Goal: Use online tool/utility: Utilize a website feature to perform a specific function

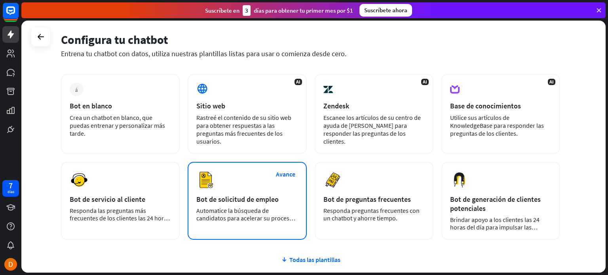
scroll to position [30, 0]
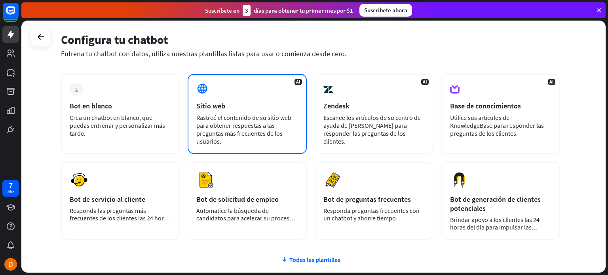
click at [234, 116] on font "Rastreé el contenido de su sitio web para obtener respuestas a las preguntas má…" at bounding box center [243, 130] width 95 height 32
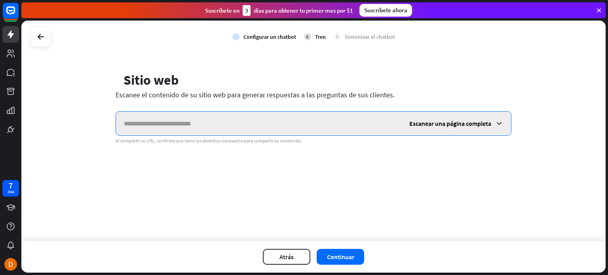
click at [170, 126] on input "text" at bounding box center [259, 124] width 286 height 24
paste input "**********"
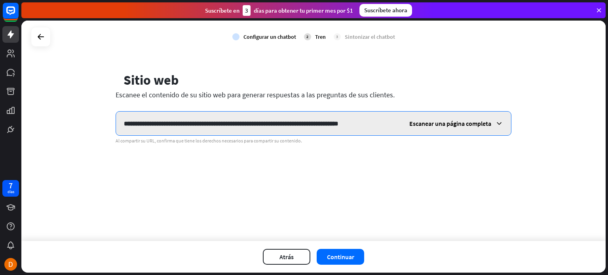
type input "**********"
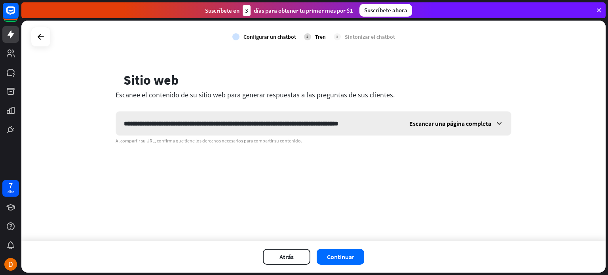
click at [459, 122] on font "Escanear una página completa" at bounding box center [451, 124] width 82 height 8
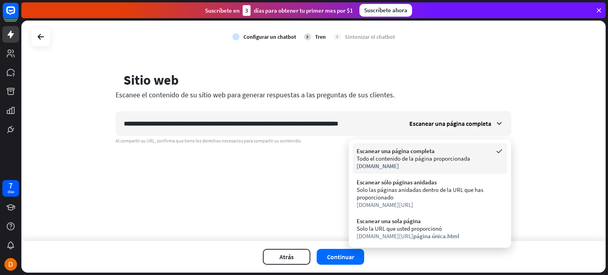
click at [420, 171] on div "Escanear una página completa Todo el contenido de la página proporcionada [DOMA…" at bounding box center [430, 158] width 154 height 30
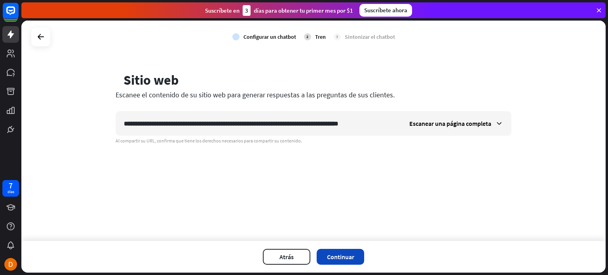
click at [356, 263] on button "Continuar" at bounding box center [341, 257] width 48 height 16
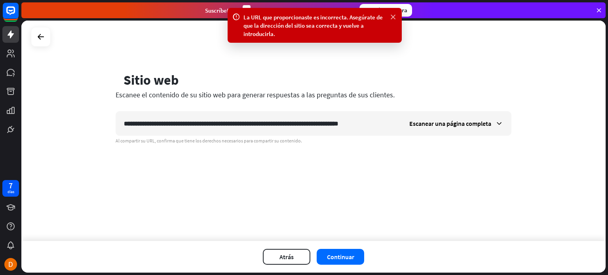
click at [392, 14] on icon at bounding box center [393, 17] width 8 height 8
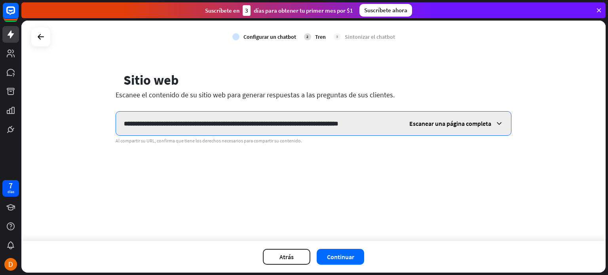
click at [350, 123] on input "**********" at bounding box center [259, 124] width 286 height 24
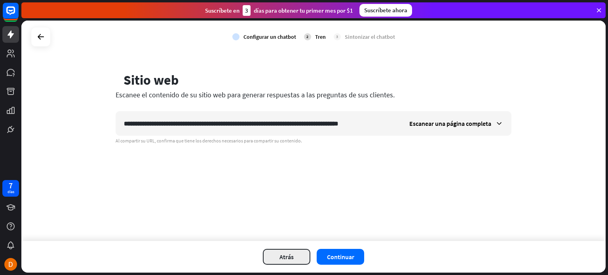
click at [301, 255] on button "Atrás" at bounding box center [287, 257] width 48 height 16
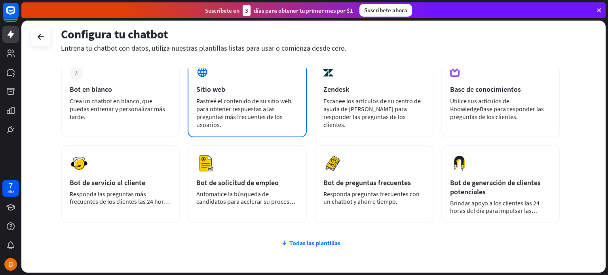
scroll to position [50, 0]
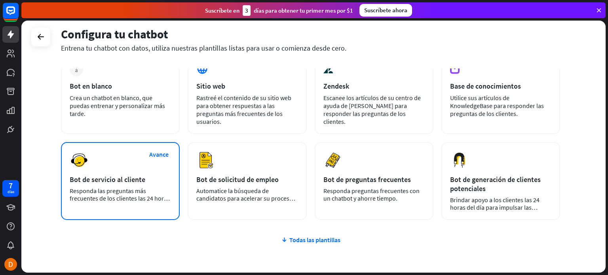
click at [126, 153] on div "Avance Bot de servicio al cliente Responda las preguntas más frecuentes de los …" at bounding box center [120, 181] width 119 height 78
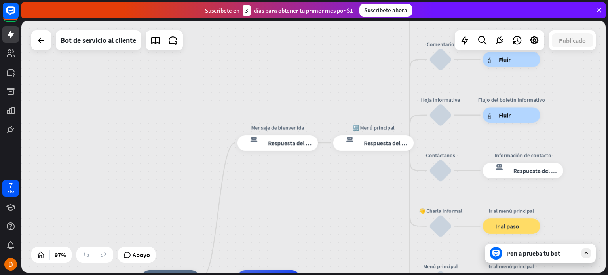
drag, startPoint x: 343, startPoint y: 88, endPoint x: 347, endPoint y: 221, distance: 133.1
click at [347, 221] on div "inicio_2 Punto de inicio Mensaje de bienvenida respuesta del bot de bloqueo Res…" at bounding box center [313, 147] width 585 height 252
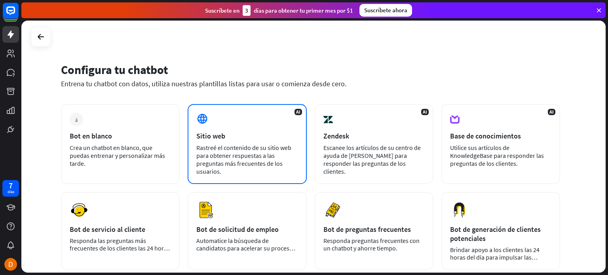
click at [222, 152] on font "Rastreé el contenido de su sitio web para obtener respuestas a las preguntas má…" at bounding box center [243, 160] width 95 height 32
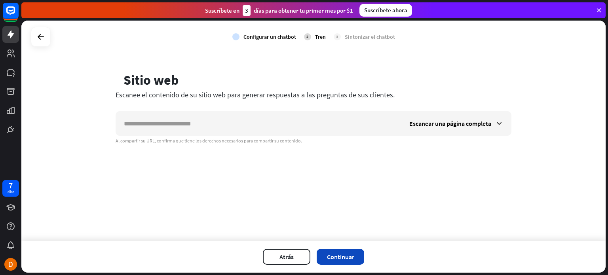
click at [338, 265] on button "Continuar" at bounding box center [341, 257] width 48 height 16
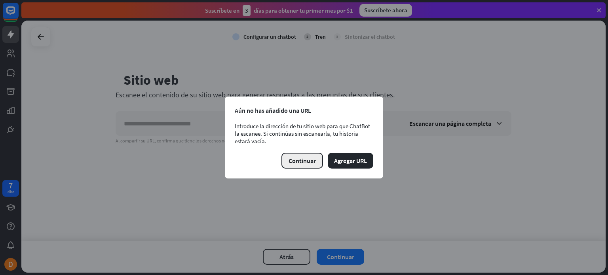
click at [306, 159] on font "Continuar" at bounding box center [302, 161] width 27 height 8
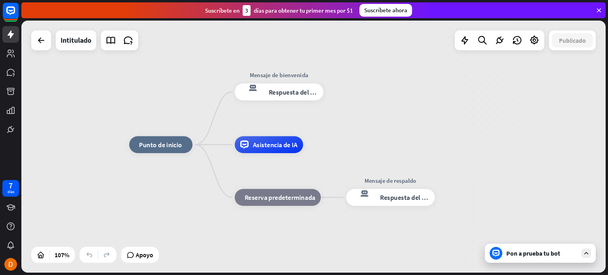
click at [361, 128] on div "inicio_2 Punto de inicio Mensaje de bienvenida respuesta del bot de bloqueo Res…" at bounding box center [313, 147] width 585 height 252
